Goal: Transaction & Acquisition: Download file/media

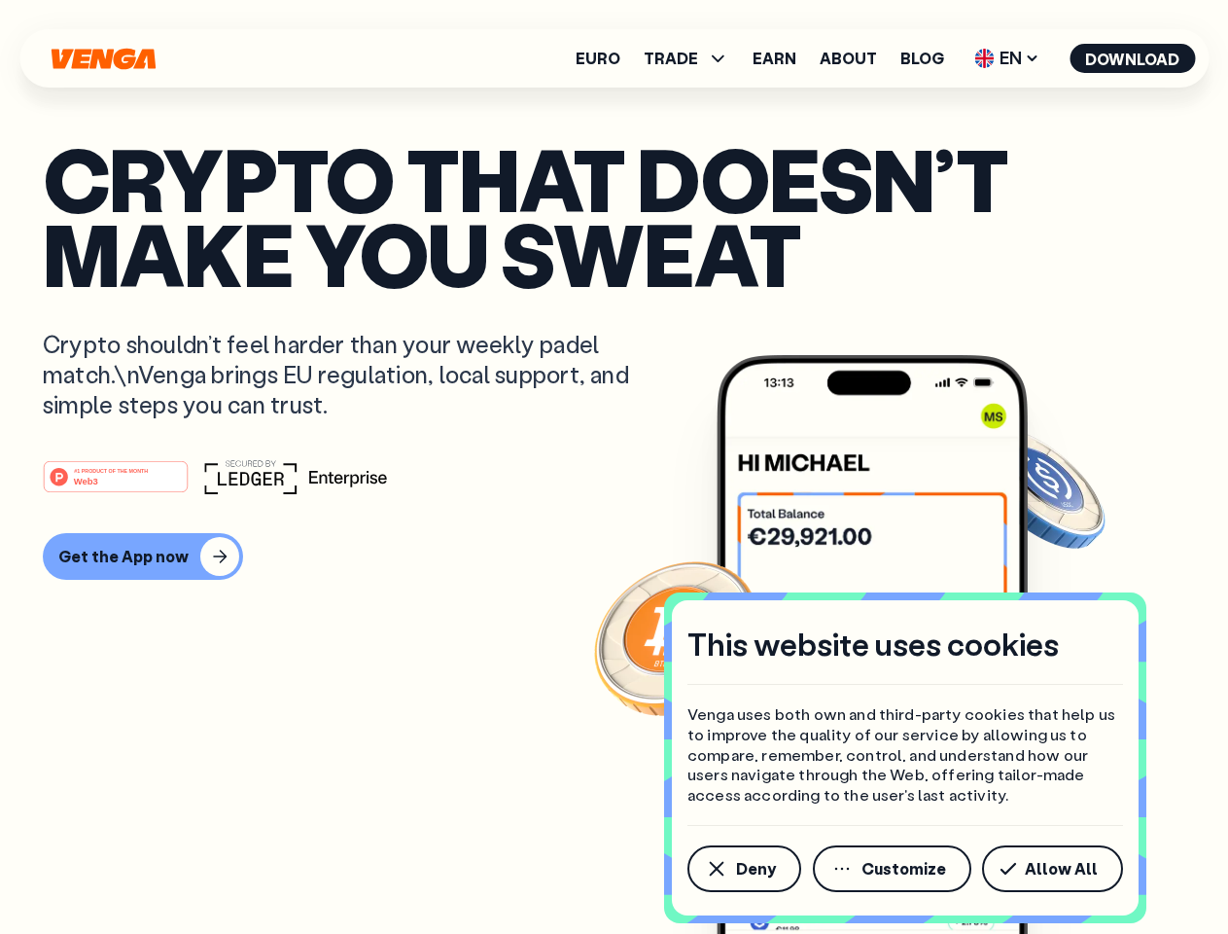
click at [614, 467] on div "#1 PRODUCT OF THE MONTH Web3" at bounding box center [614, 476] width 1143 height 35
click at [743, 868] on span "Deny" at bounding box center [756, 869] width 40 height 16
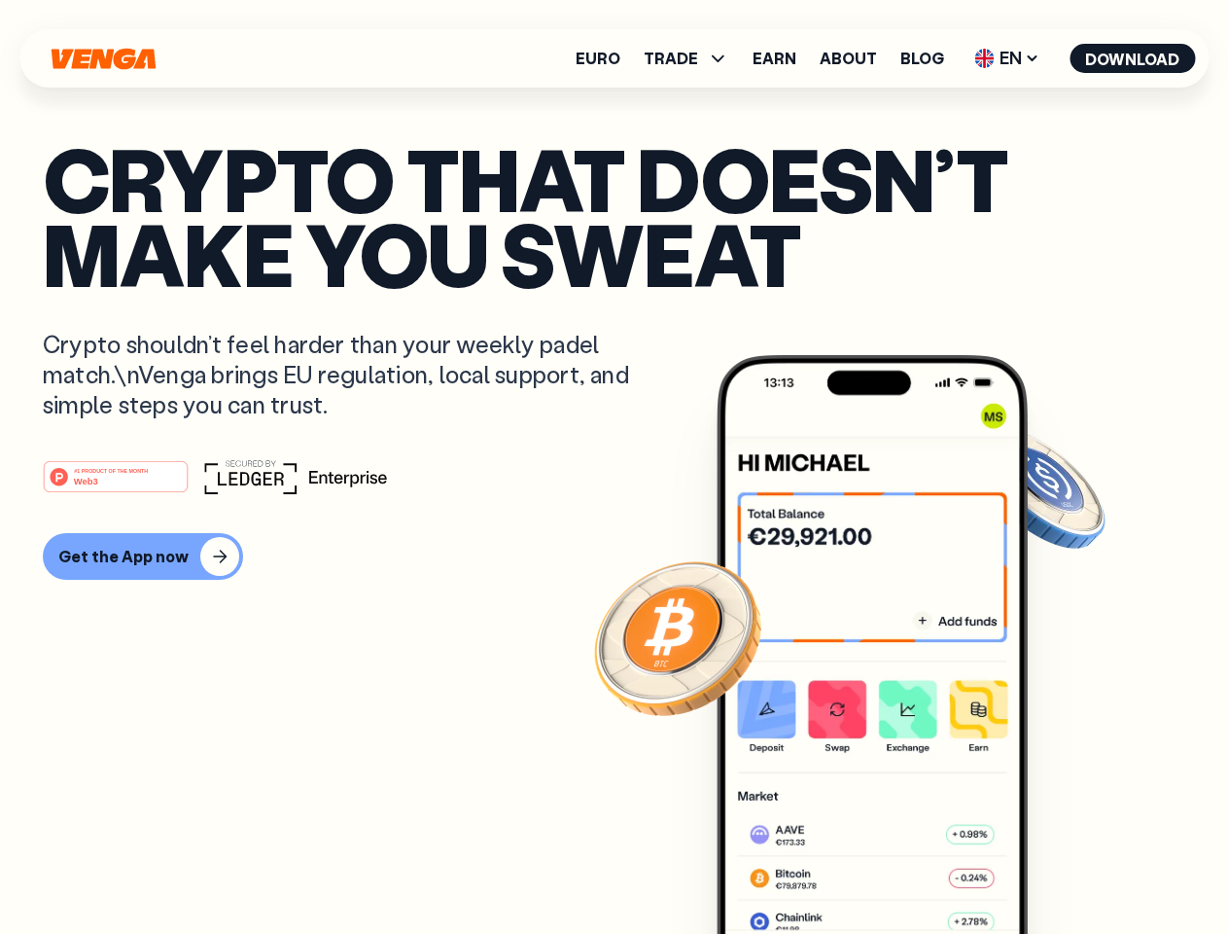
click at [894, 868] on img at bounding box center [872, 681] width 311 height 652
click at [1056, 868] on article "Crypto that doesn’t make you sweat Crypto shouldn’t feel harder than your weekl…" at bounding box center [614, 505] width 1143 height 729
click at [692, 58] on span "TRADE" at bounding box center [671, 59] width 54 height 16
click at [1007, 58] on span "EN" at bounding box center [1007, 58] width 79 height 31
click at [1133, 58] on button "Download" at bounding box center [1132, 58] width 125 height 29
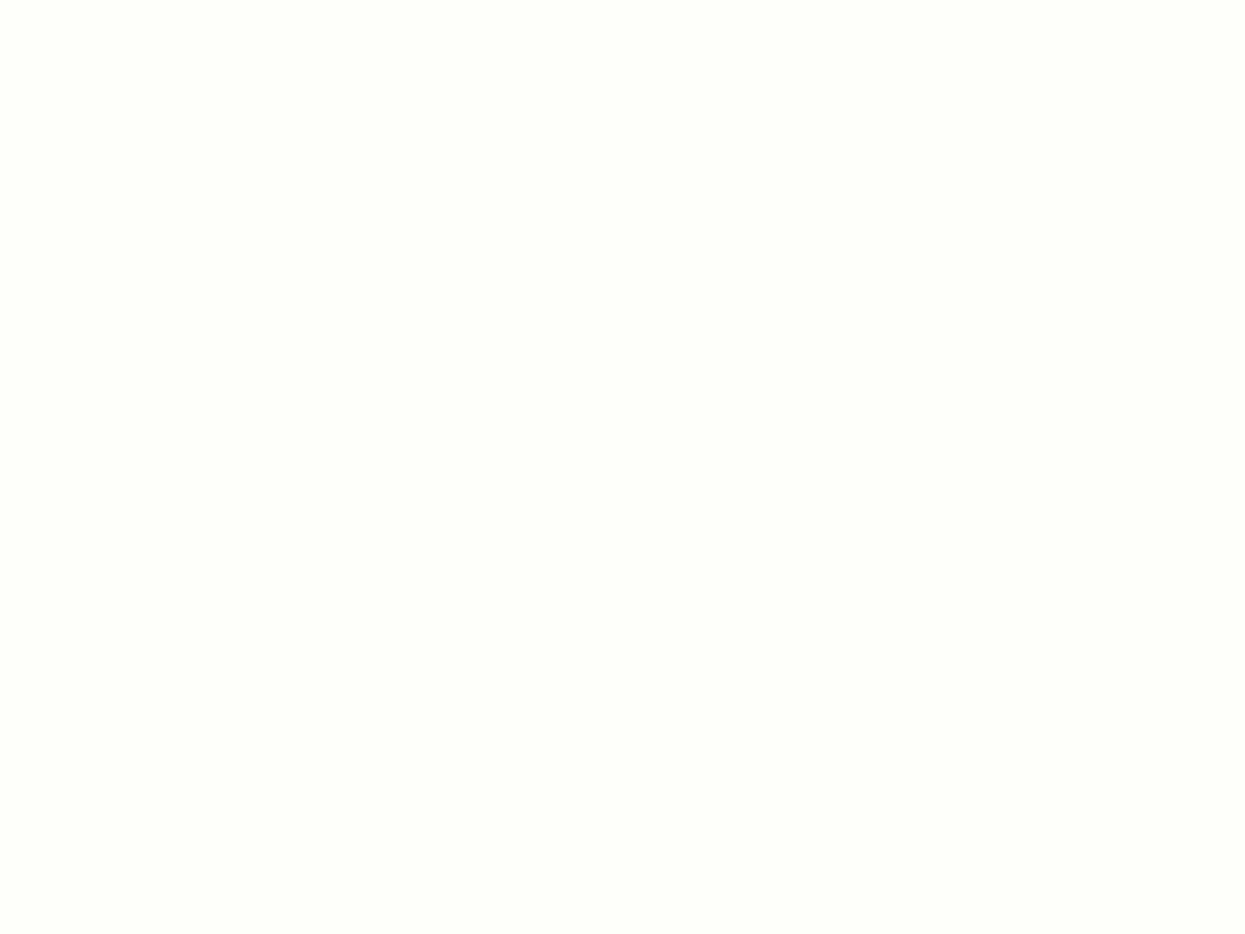
click at [140, 0] on html "This website uses cookies Venga uses both own and third-party cookies that help…" at bounding box center [622, 0] width 1245 height 0
click at [119, 0] on html "This website uses cookies Venga uses both own and third-party cookies that help…" at bounding box center [622, 0] width 1245 height 0
